Goal: Task Accomplishment & Management: Manage account settings

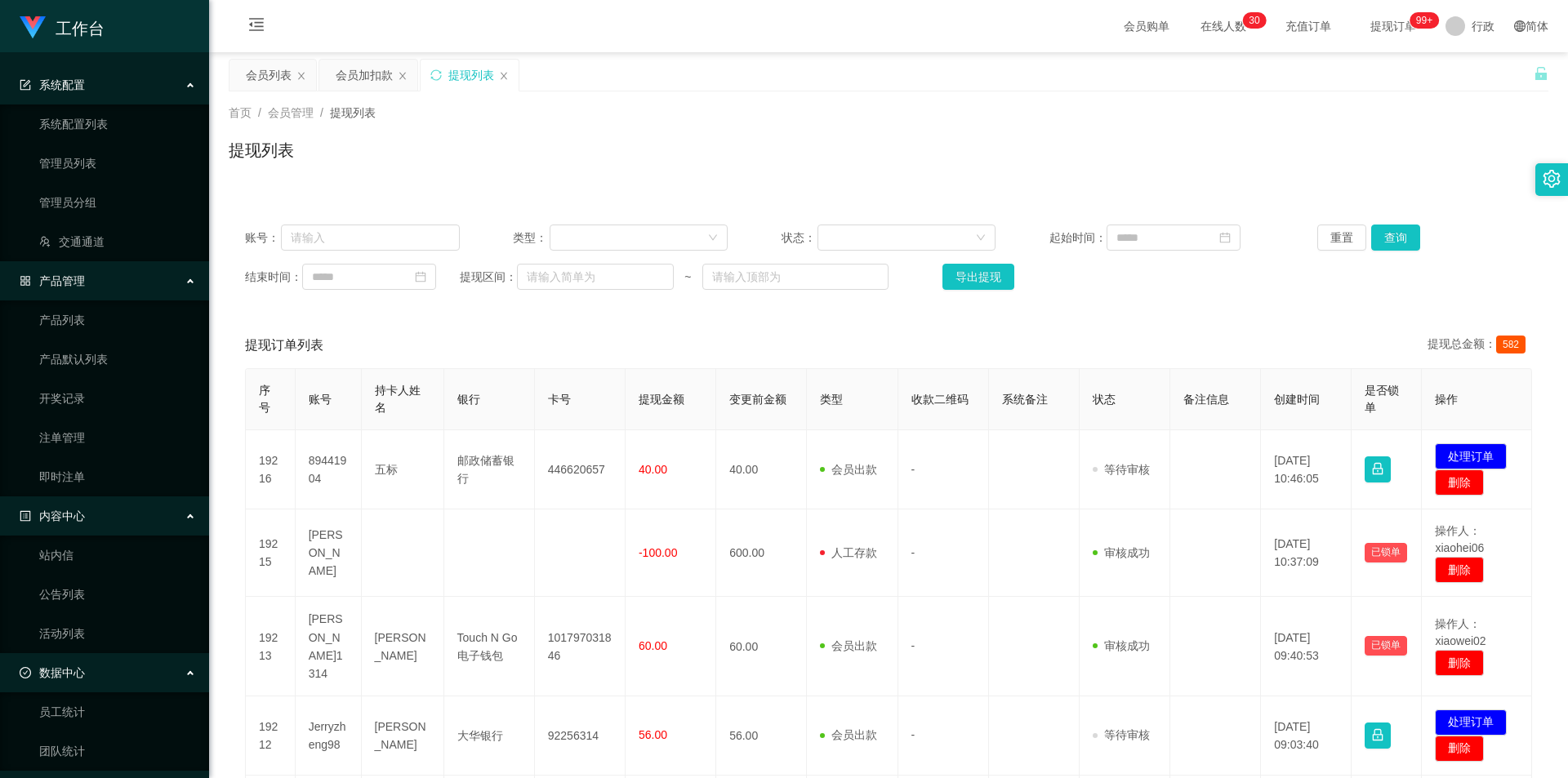
click at [703, 167] on div "提现列表" at bounding box center [888, 157] width 1320 height 38
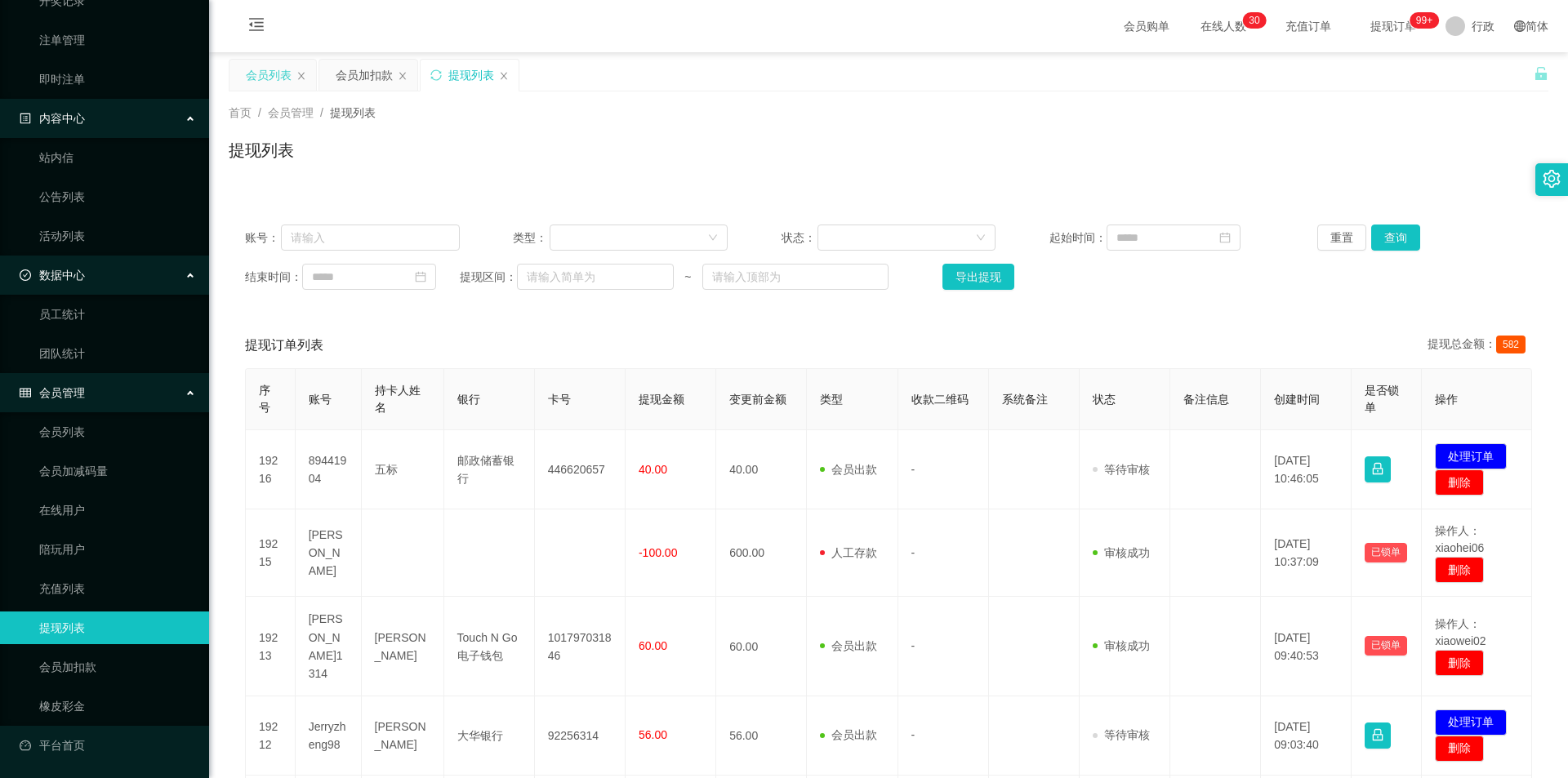
click at [277, 75] on font "会员列表" at bounding box center [268, 75] width 45 height 13
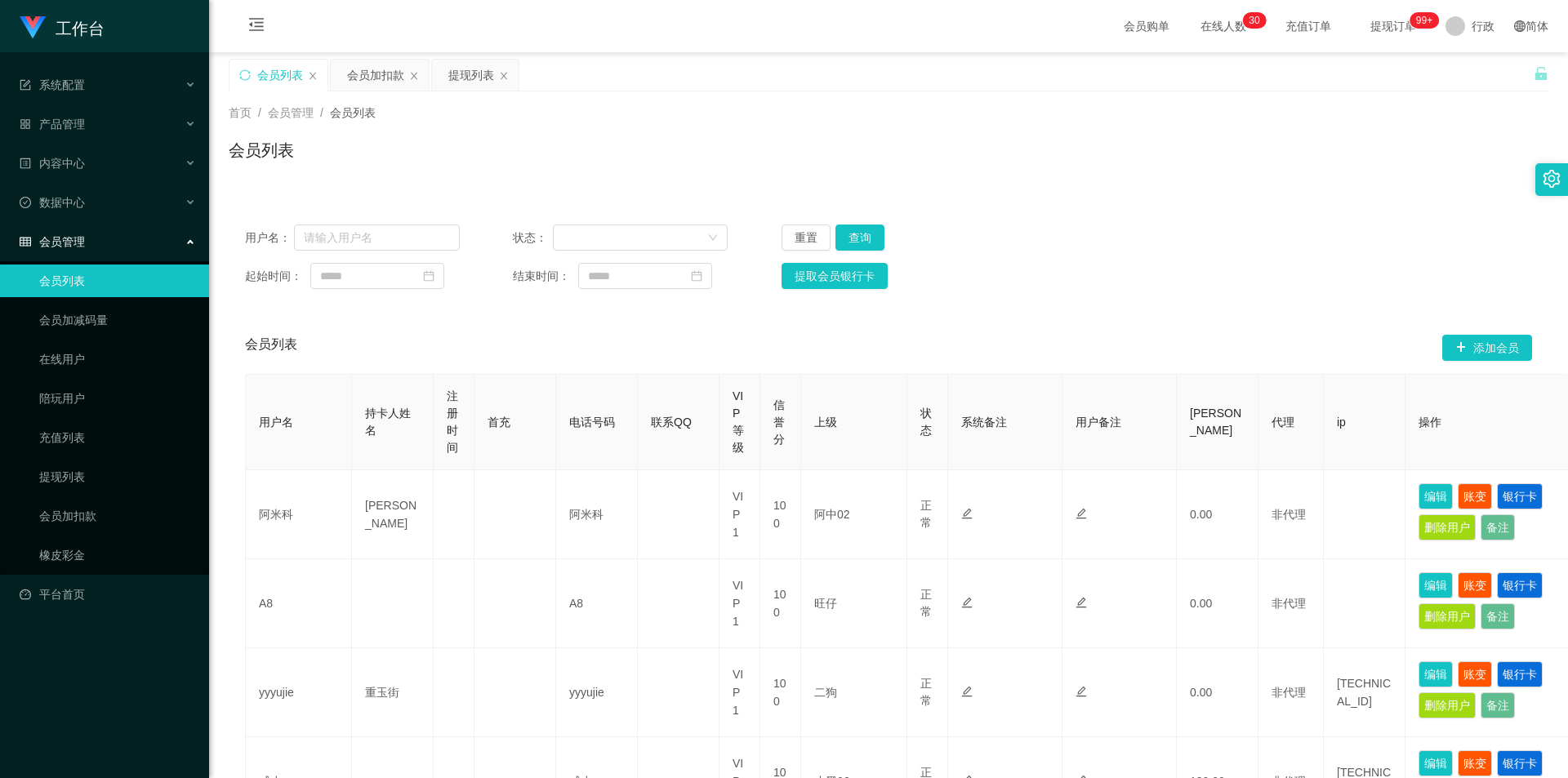
click at [984, 238] on div "重置 查询" at bounding box center [889, 238] width 215 height 26
click at [874, 272] on button "提取会员银行卡" at bounding box center [835, 275] width 106 height 26
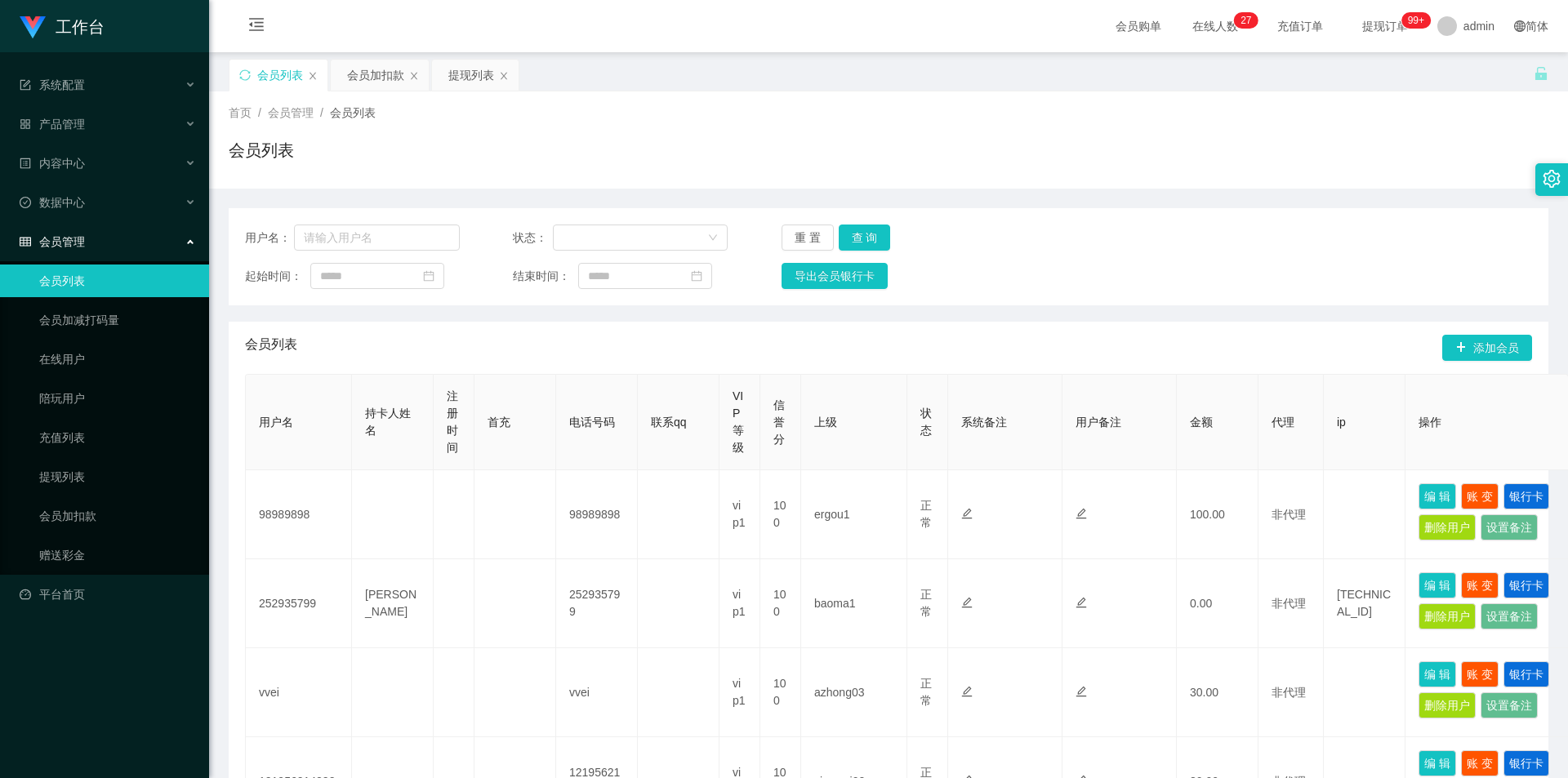
click at [765, 115] on div "首页 / 会员管理 / 会员列表 /" at bounding box center [888, 113] width 1320 height 17
click at [511, 123] on div "首页 / 会员管理 / 会员列表 / 会员列表" at bounding box center [888, 140] width 1320 height 71
click at [461, 76] on div "提现列表" at bounding box center [470, 75] width 45 height 31
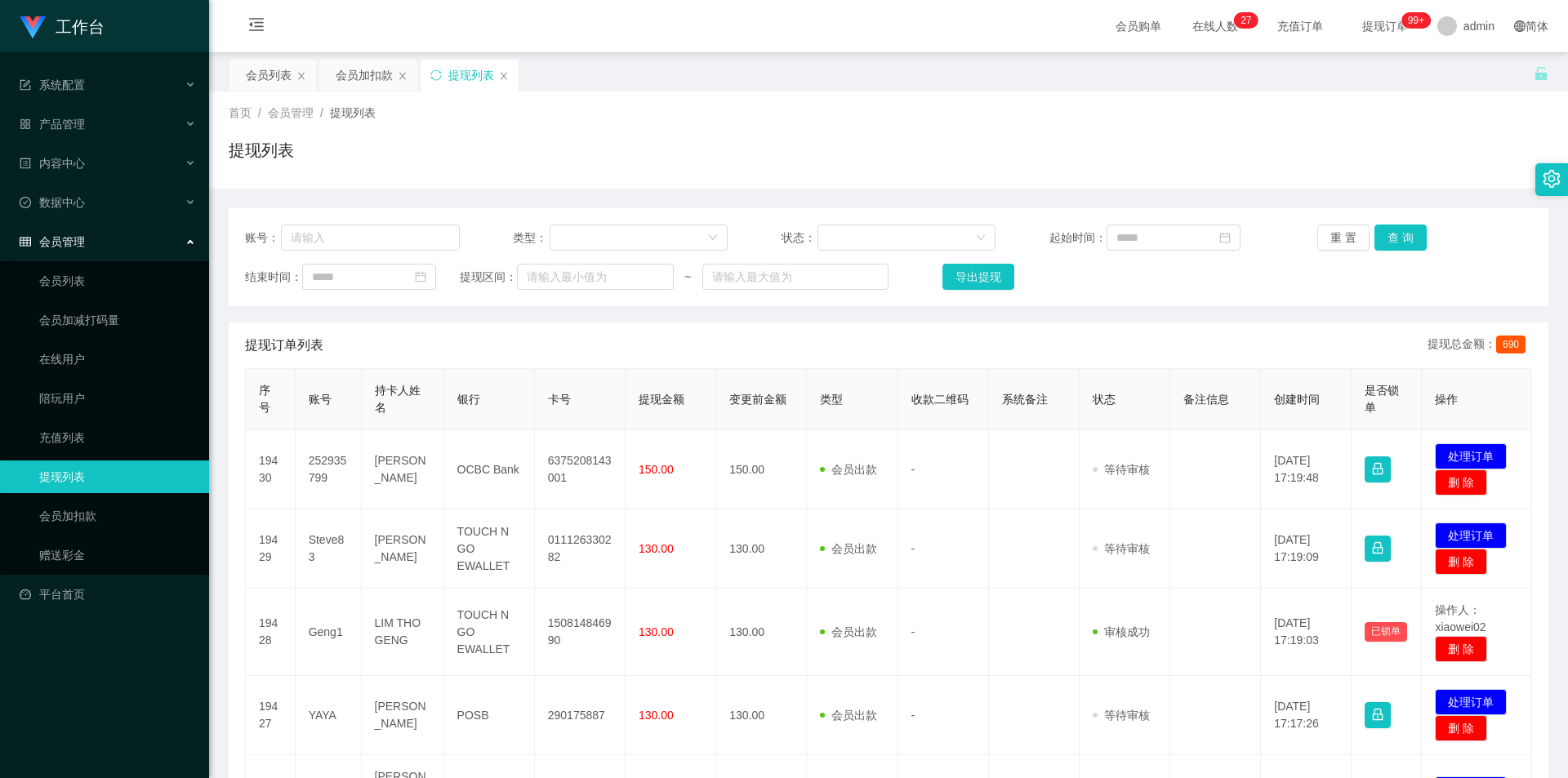
click at [925, 186] on div "首页 / 会员管理 / 提现列表 / 提现列表" at bounding box center [888, 140] width 1359 height 97
click at [913, 180] on div "首页 / 会员管理 / 提现列表 / 提现列表" at bounding box center [888, 140] width 1359 height 97
